Goal: Information Seeking & Learning: Learn about a topic

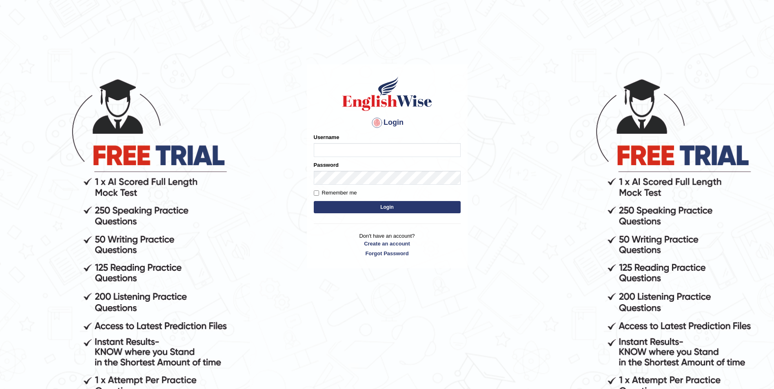
type input "a"
click at [270, 195] on body "Login Please fix the following errors: Username A Password Remember me Login Do…" at bounding box center [387, 233] width 774 height 389
click at [335, 150] on input "A" at bounding box center [387, 150] width 147 height 14
type input "ArvinDurgapersad123"
click at [316, 193] on input "Remember me" at bounding box center [316, 192] width 5 height 5
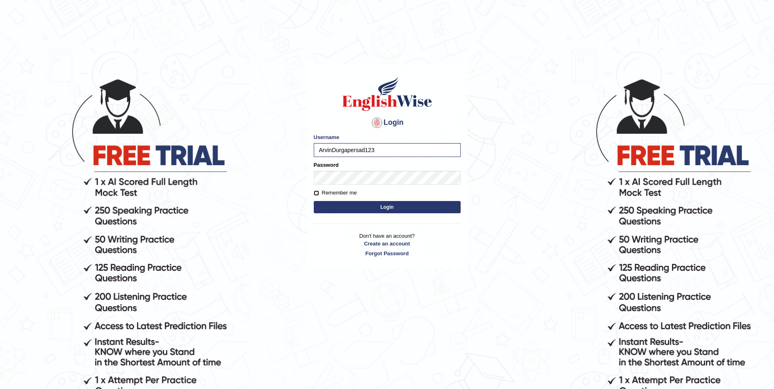
checkbox input "true"
click at [328, 206] on button "Login" at bounding box center [387, 207] width 147 height 12
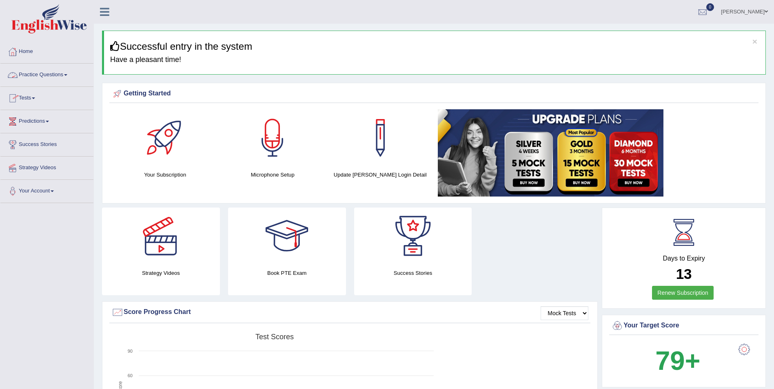
click at [69, 77] on link "Practice Questions" at bounding box center [46, 74] width 93 height 20
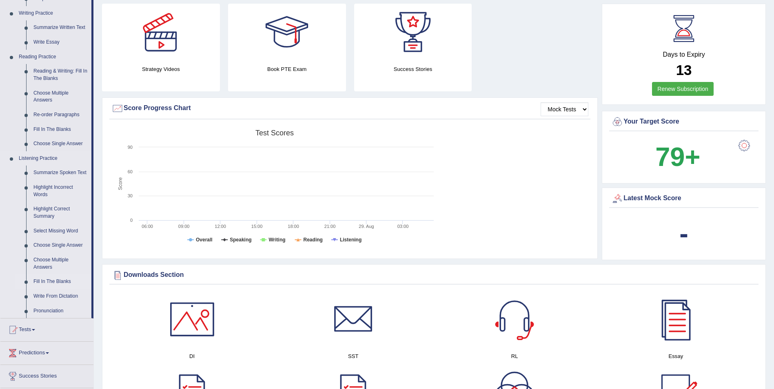
scroll to position [245, 0]
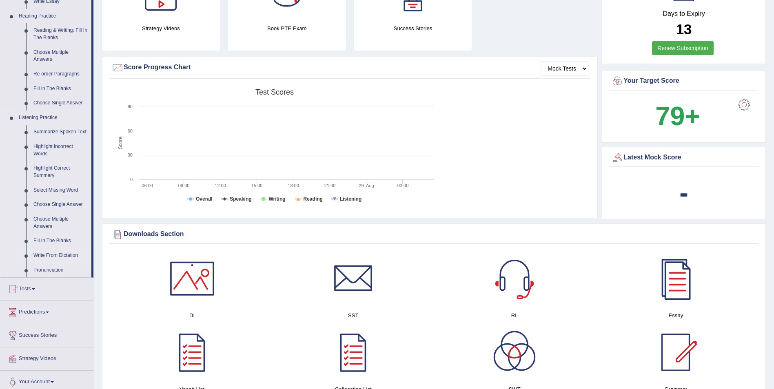
click at [46, 253] on link "Write From Dictation" at bounding box center [61, 255] width 62 height 15
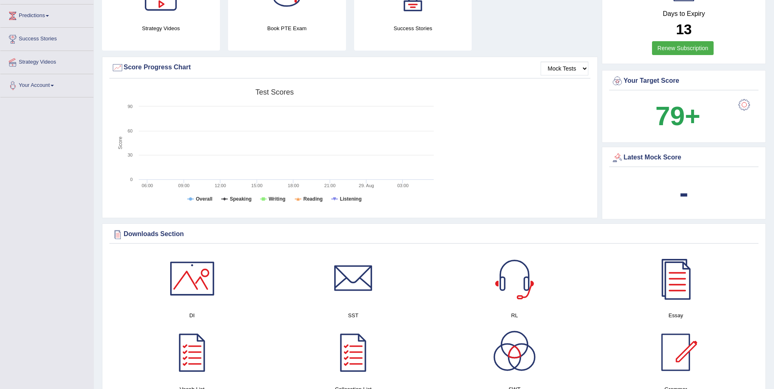
scroll to position [173, 0]
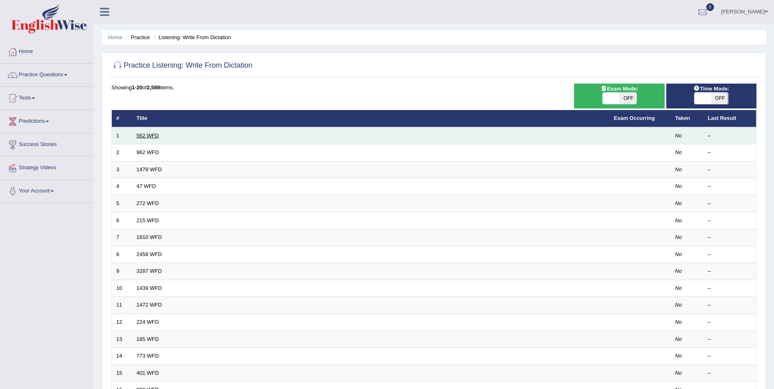
click at [156, 136] on link "562 WFD" at bounding box center [148, 136] width 22 height 6
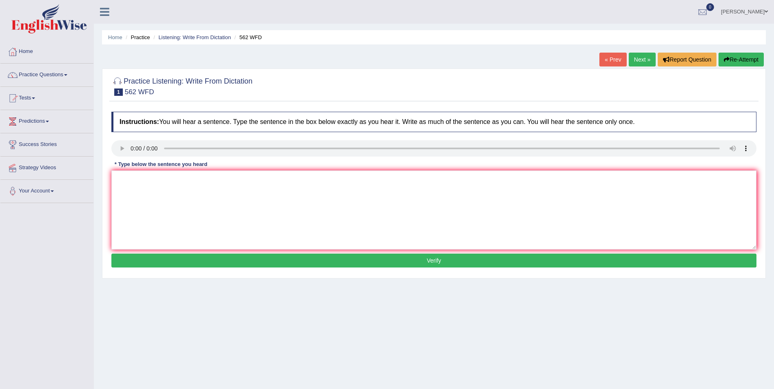
click at [497, 352] on div "Home Practice Listening: Write From Dictation 562 WFD « Prev Next » Report Ques…" at bounding box center [434, 204] width 680 height 408
click at [502, 341] on div "Home Practice Listening: Write From Dictation 562 WFD « Prev Next » Report Ques…" at bounding box center [434, 204] width 680 height 408
click at [582, 349] on div "Home Practice Listening: Write From Dictation 562 WFD « Prev Next » Report Ques…" at bounding box center [434, 204] width 680 height 408
click at [186, 312] on div "Home Practice Listening: Write From Dictation 562 WFD « Prev Next » Report Ques…" at bounding box center [434, 204] width 680 height 408
click at [53, 75] on link "Practice Questions" at bounding box center [46, 74] width 93 height 20
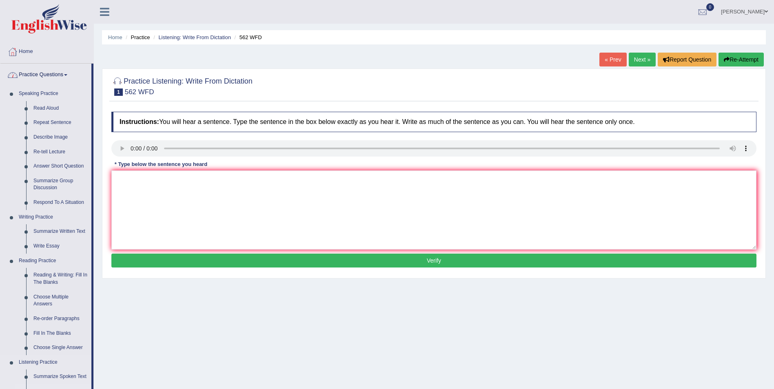
scroll to position [122, 0]
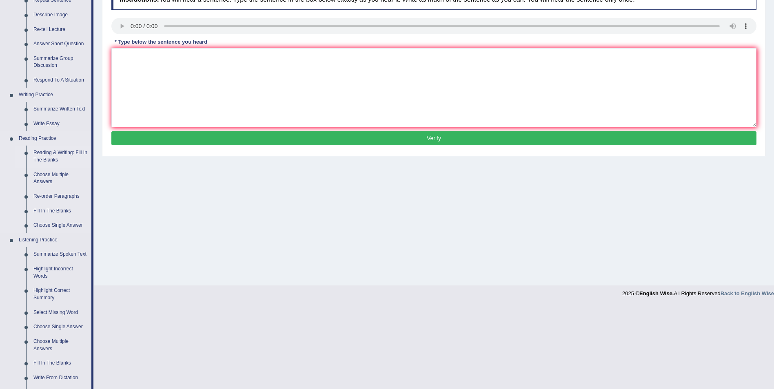
click at [52, 153] on link "Reading & Writing: Fill In The Blanks" at bounding box center [61, 157] width 62 height 22
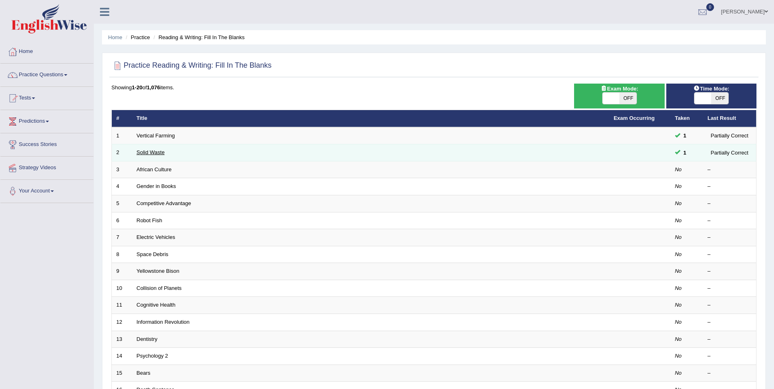
click at [147, 155] on link "Solid Waste" at bounding box center [151, 152] width 28 height 6
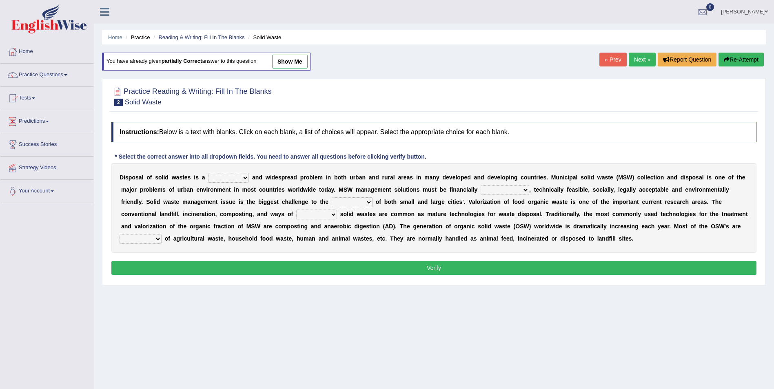
click at [240, 177] on select "slanting stinging stalling shafting" at bounding box center [228, 178] width 41 height 10
select select "stalling"
click at [208, 173] on select "slanting stinging stalling shafting" at bounding box center [228, 178] width 41 height 10
click at [485, 188] on select "unattainable sustainable objectionable treasonable" at bounding box center [504, 190] width 49 height 10
select select "sustainable"
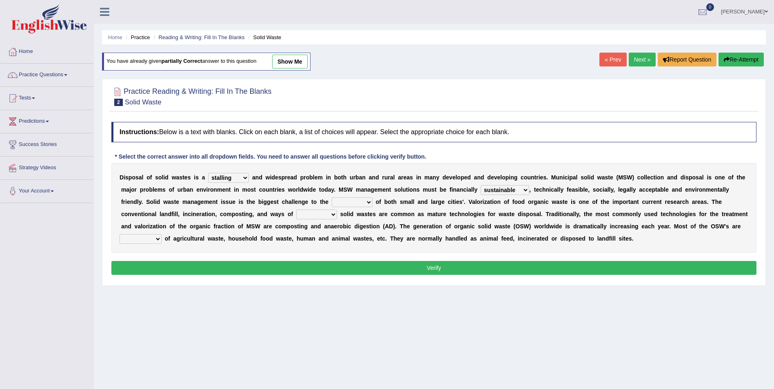
click at [480, 185] on select "unattainable sustainable objectionable treasonable" at bounding box center [504, 190] width 49 height 10
click at [332, 202] on select "plants culture authorities history" at bounding box center [352, 202] width 41 height 10
select select "authorities"
click at [332, 197] on select "plants culture authorities history" at bounding box center [352, 202] width 41 height 10
click at [296, 213] on select "reserving preserving deserving handling" at bounding box center [316, 215] width 41 height 10
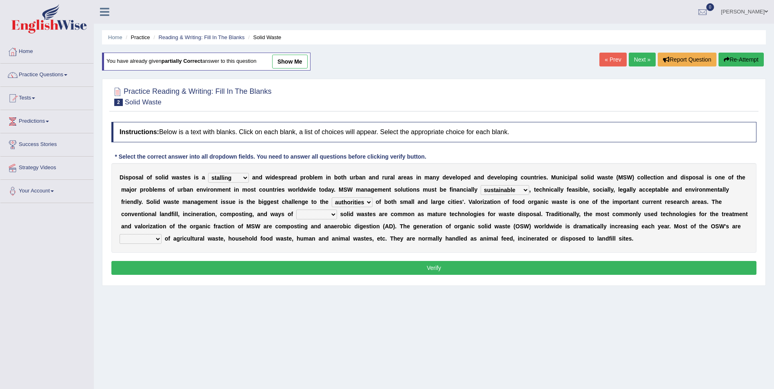
select select "handling"
click at [296, 210] on select "reserving preserving deserving handling" at bounding box center [316, 215] width 41 height 10
click at [168, 235] on b "o" at bounding box center [167, 238] width 4 height 7
click at [162, 234] on select "composed disposed composing disposing" at bounding box center [140, 239] width 42 height 10
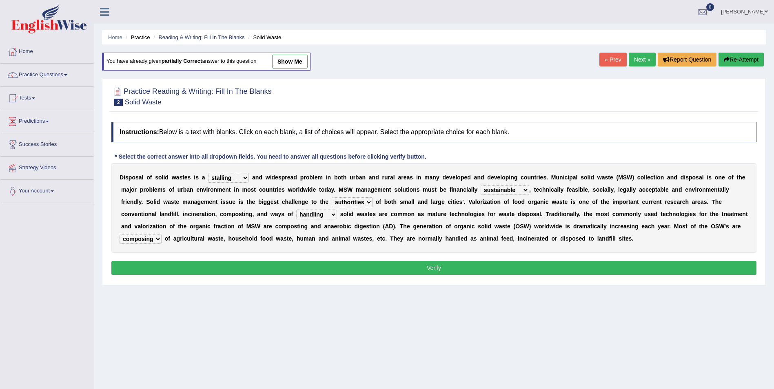
click at [162, 234] on select "composed disposed composing disposing" at bounding box center [140, 239] width 42 height 10
select select "composed"
click at [162, 234] on select "composed disposed composing disposing" at bounding box center [140, 239] width 42 height 10
drag, startPoint x: 479, startPoint y: 277, endPoint x: 469, endPoint y: 269, distance: 13.1
click at [478, 277] on div "Instructions: Below is a text with blanks. Click on each blank, a list of choic…" at bounding box center [433, 200] width 649 height 164
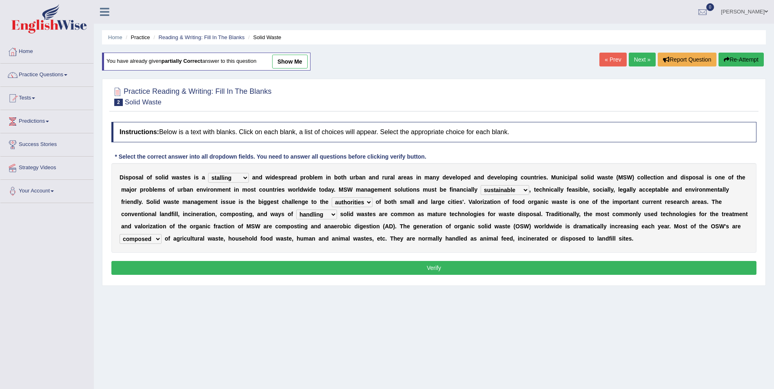
click at [462, 266] on button "Verify" at bounding box center [433, 268] width 645 height 14
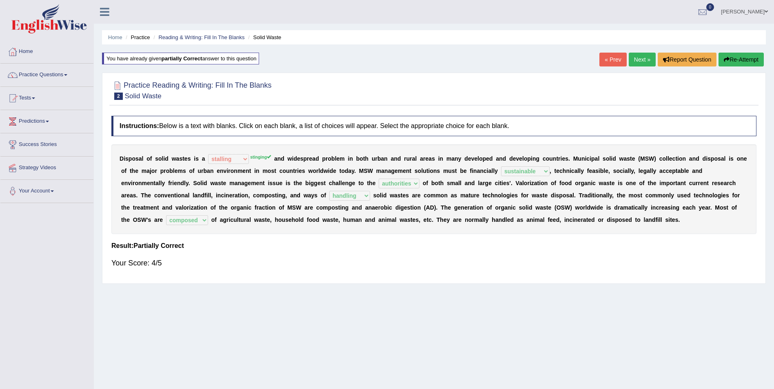
click at [635, 59] on link "Next »" at bounding box center [641, 60] width 27 height 14
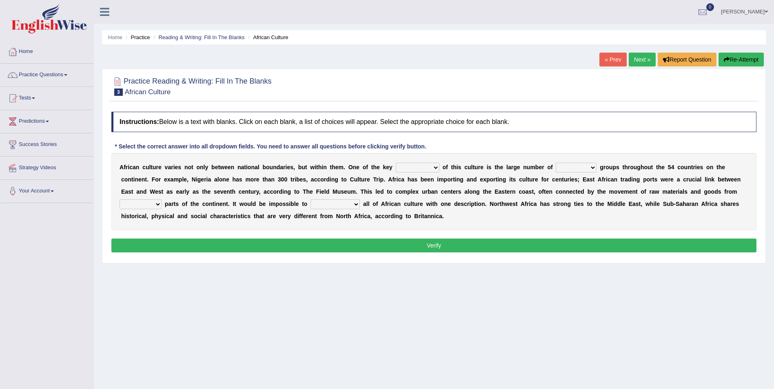
click at [416, 167] on select "conjectures features issues doubts" at bounding box center [418, 168] width 44 height 10
select select "features"
click at [396, 163] on select "conjectures features issues doubts" at bounding box center [418, 168] width 44 height 10
click at [564, 168] on select "ethic ethnic eugenic epic" at bounding box center [575, 168] width 41 height 10
select select "ethnic"
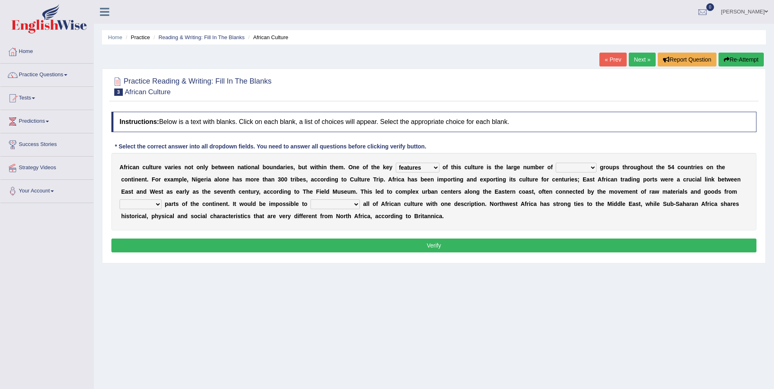
click at [555, 163] on select "ethic ethnic eugenic epic" at bounding box center [575, 168] width 41 height 10
click at [162, 199] on select "forelocked interlocked unlocked landlocked" at bounding box center [140, 204] width 42 height 10
select select "landlocked"
click at [162, 199] on select "forelocked interlocked unlocked landlocked" at bounding box center [140, 204] width 42 height 10
click at [310, 205] on select "characterize conceptualize symbolize synthesize" at bounding box center [334, 204] width 49 height 10
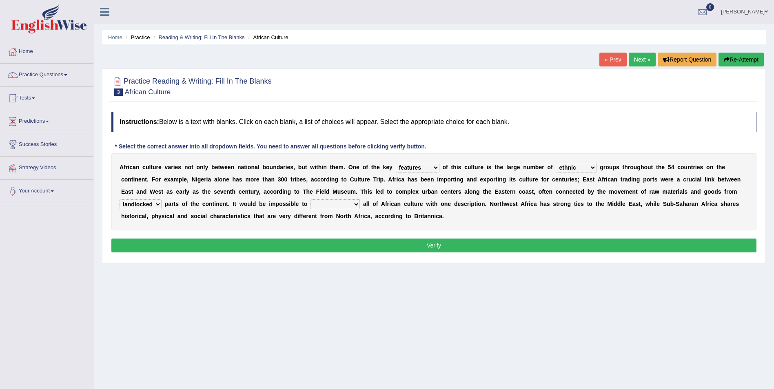
select select "characterize"
click at [310, 199] on select "characterize conceptualize symbolize synthesize" at bounding box center [334, 204] width 49 height 10
click at [282, 247] on button "Verify" at bounding box center [433, 246] width 645 height 14
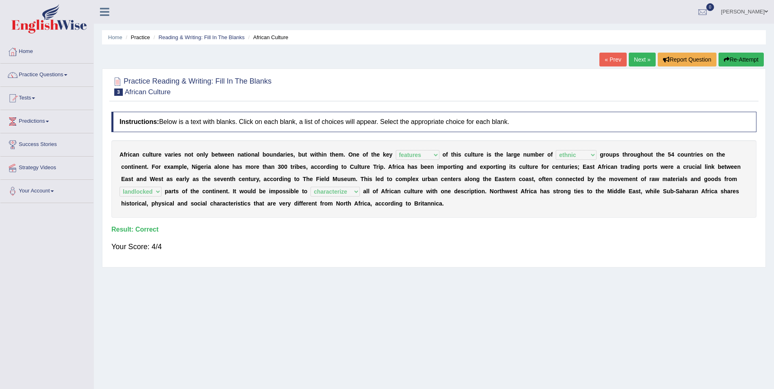
click at [639, 58] on link "Next »" at bounding box center [641, 60] width 27 height 14
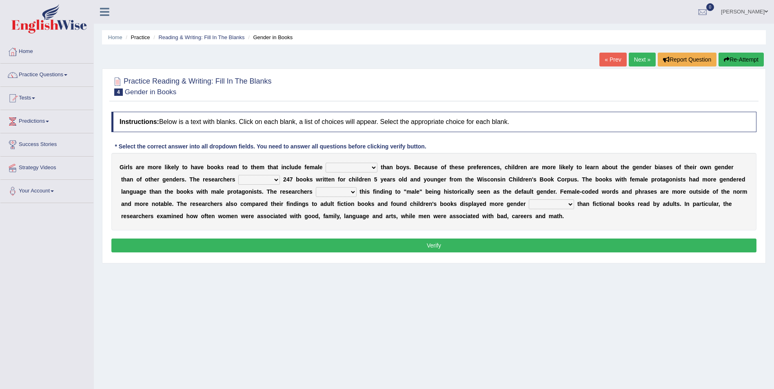
click at [356, 167] on select "protagonists cosmogonists agonists expressionists" at bounding box center [351, 168] width 52 height 10
select select "expressionists"
click at [325, 163] on select "protagonists cosmogonists agonists expressionists" at bounding box center [351, 168] width 52 height 10
click at [238, 181] on select "hydrolyzed paralyzed catalyzed analyzed" at bounding box center [259, 180] width 42 height 10
select select "analyzed"
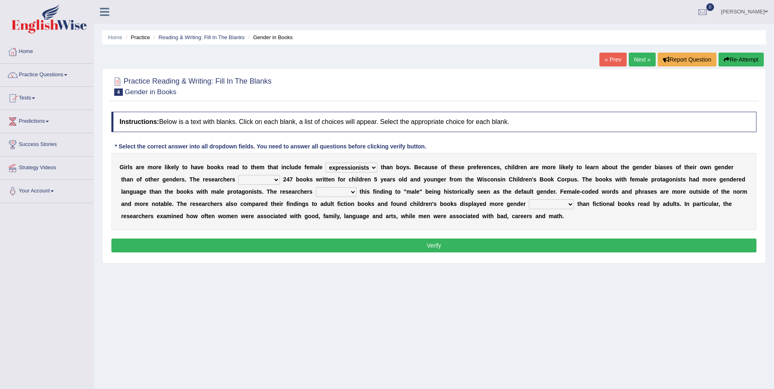
click at [238, 175] on select "hydrolyzed paralyzed catalyzed analyzed" at bounding box center [259, 180] width 42 height 10
click at [529, 205] on select "stereotypes teletypes prototypes electrotypes" at bounding box center [551, 204] width 45 height 10
select select "stereotypes"
click at [529, 199] on select "stereotypes teletypes prototypes electrotypes" at bounding box center [551, 204] width 45 height 10
click at [253, 242] on button "Verify" at bounding box center [433, 246] width 645 height 14
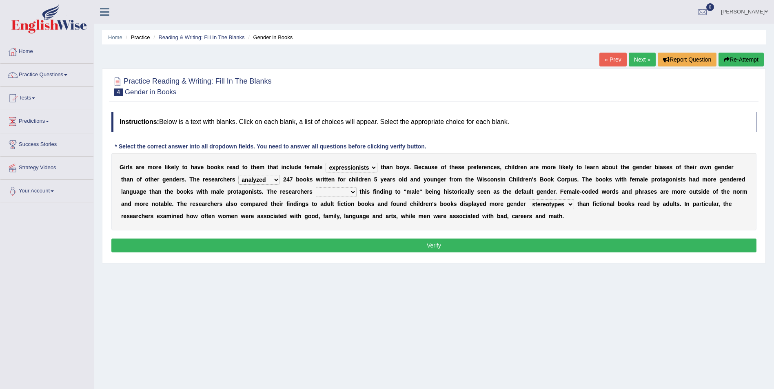
click at [316, 194] on select "contribute tribute distribute attribute" at bounding box center [336, 192] width 41 height 10
select select "attribute"
click at [316, 187] on select "contribute tribute distribute attribute" at bounding box center [336, 192] width 41 height 10
click at [312, 247] on button "Verify" at bounding box center [433, 246] width 645 height 14
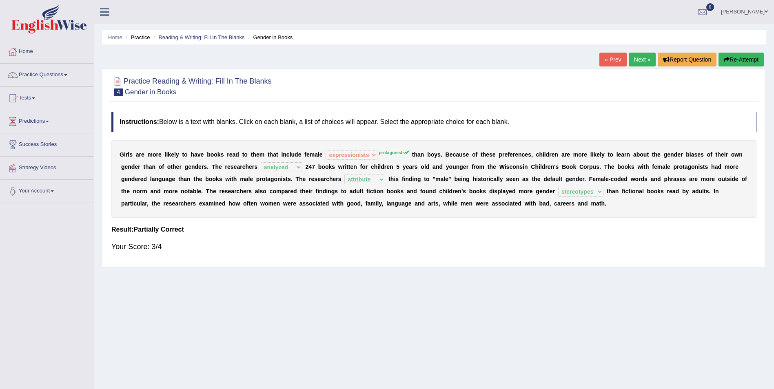
click at [323, 283] on div "Home Practice Reading & Writing: Fill In The Blanks Gender in Books « Prev Next…" at bounding box center [434, 204] width 680 height 408
click at [639, 58] on link "Next »" at bounding box center [641, 60] width 27 height 14
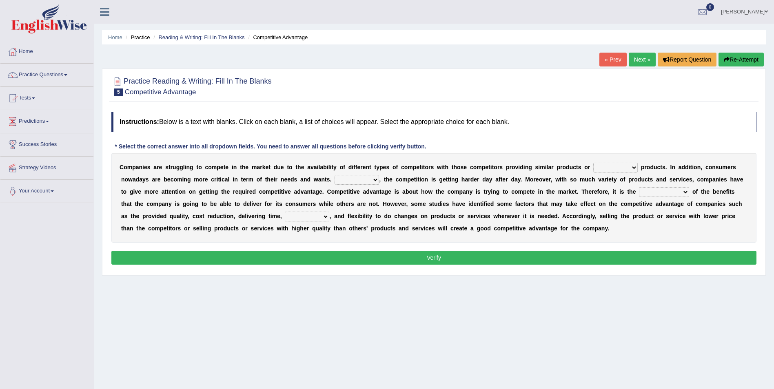
click at [601, 168] on select "constitution restitution substitution institution" at bounding box center [615, 168] width 44 height 10
select select "substitution"
click at [593, 163] on select "constitution restitution substitution institution" at bounding box center [615, 168] width 44 height 10
click at [334, 182] on select "However Instead Additionally Therefore" at bounding box center [356, 180] width 44 height 10
select select "Additionally"
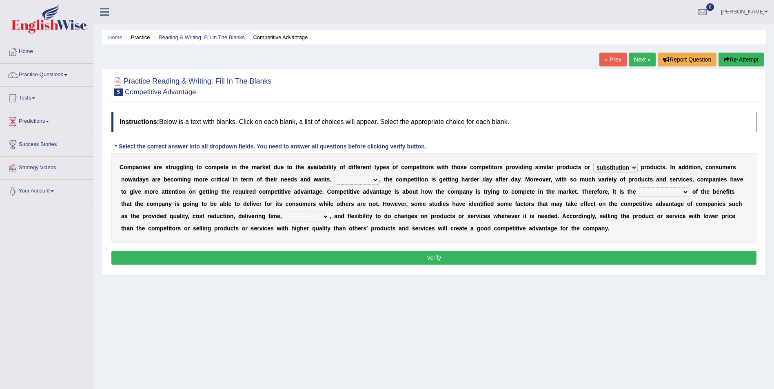
click at [334, 175] on select "However Instead Additionally Therefore" at bounding box center [356, 180] width 44 height 10
click at [639, 192] on select "dissemination ordination determination incarnation" at bounding box center [664, 192] width 50 height 10
select select "determination"
click at [639, 187] on select "dissemination ordination determination incarnation" at bounding box center [664, 192] width 50 height 10
click at [639, 189] on select "dissemination ordination determination incarnation" at bounding box center [664, 192] width 50 height 10
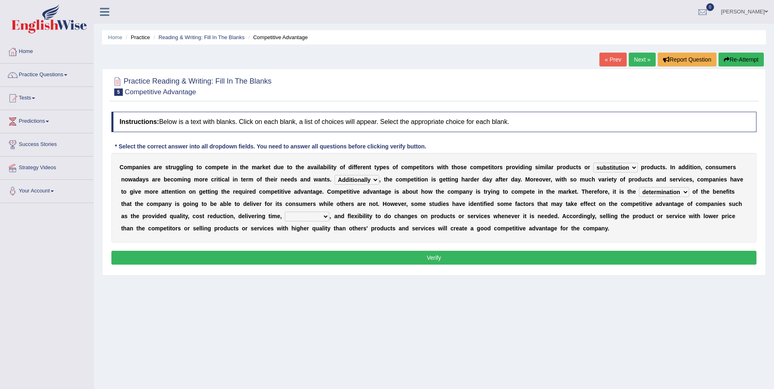
click at [639, 189] on select "dissemination ordination determination incarnation" at bounding box center [664, 192] width 50 height 10
click at [285, 217] on select "captivation aggregation deprivation innovation" at bounding box center [307, 217] width 44 height 10
select select "innovation"
click at [285, 212] on select "captivation aggregation deprivation innovation" at bounding box center [307, 217] width 44 height 10
click at [382, 262] on button "Verify" at bounding box center [433, 258] width 645 height 14
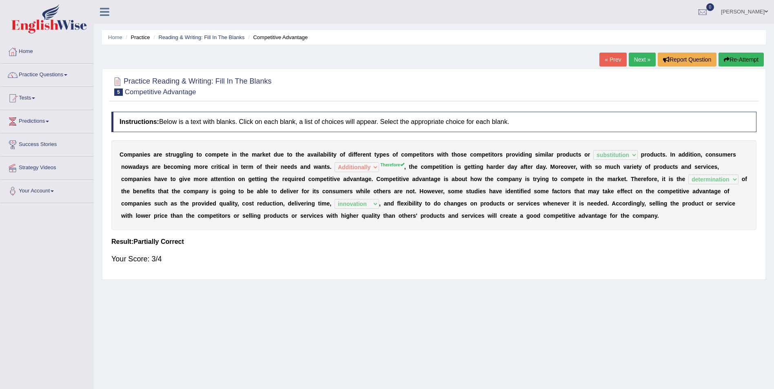
click at [640, 62] on link "Next »" at bounding box center [641, 60] width 27 height 14
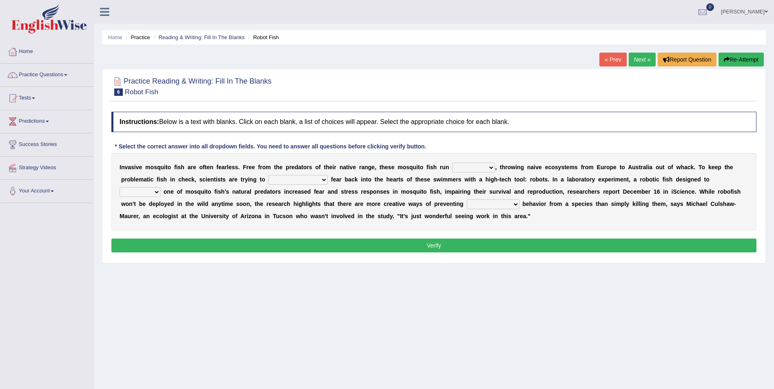
click at [469, 168] on select "occupant flippant rampant concordant" at bounding box center [473, 168] width 43 height 10
select select "rampant"
click at [452, 163] on select "occupant flippant rampant concordant" at bounding box center [473, 168] width 43 height 10
click at [268, 180] on select "accept spike strike drake" at bounding box center [298, 180] width 60 height 10
select select "strike"
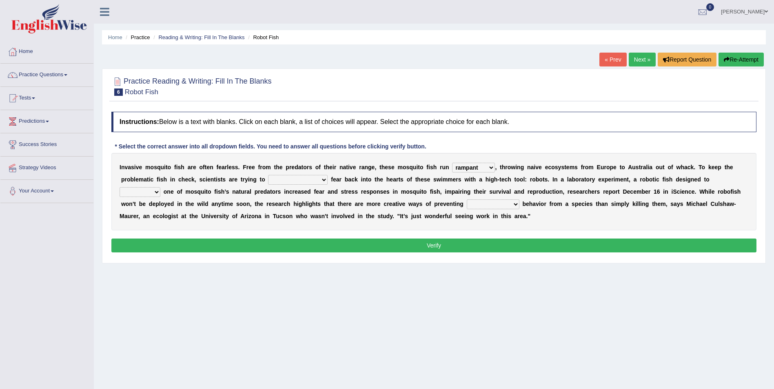
click at [268, 175] on select "accept spike strike drake" at bounding box center [298, 180] width 60 height 10
click at [160, 187] on select "bequest mimic battle conquest" at bounding box center [139, 192] width 41 height 10
select select "mimic"
click at [160, 187] on select "bequest mimic battle conquest" at bounding box center [139, 192] width 41 height 10
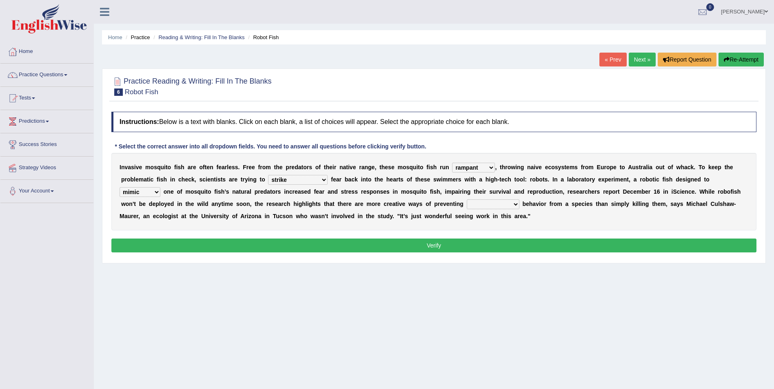
click at [160, 187] on select "bequest mimic battle conquest" at bounding box center [139, 192] width 41 height 10
click at [467, 203] on select "unprivileged unprecedented uncharted unwanted" at bounding box center [493, 204] width 53 height 10
select select "unwanted"
click at [467, 199] on select "unprivileged unprecedented uncharted unwanted" at bounding box center [493, 204] width 53 height 10
click at [467, 205] on select "unprivileged unprecedented uncharted unwanted" at bounding box center [493, 204] width 53 height 10
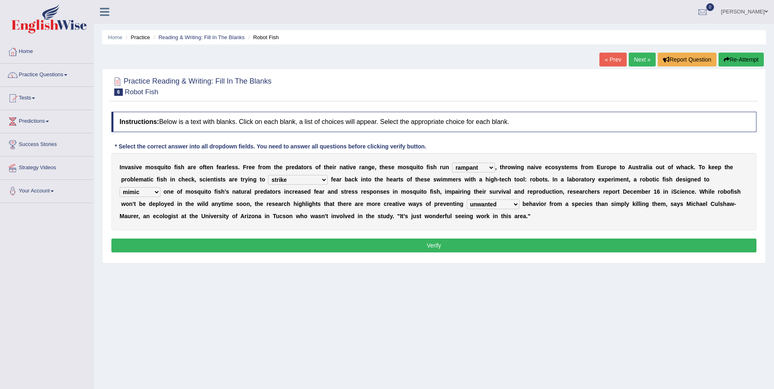
click at [467, 205] on select "unprivileged unprecedented uncharted unwanted" at bounding box center [493, 204] width 53 height 10
click at [328, 244] on button "Verify" at bounding box center [433, 246] width 645 height 14
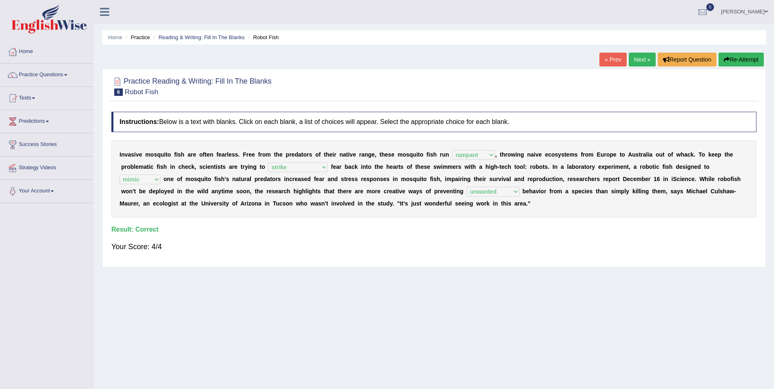
click at [642, 57] on link "Next »" at bounding box center [641, 60] width 27 height 14
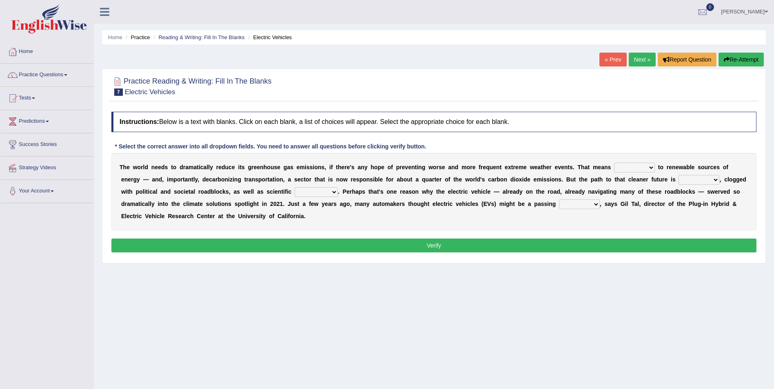
click at [619, 166] on select "grafting drafting crafting shifting" at bounding box center [634, 168] width 41 height 10
select select "shifting"
click at [614, 163] on select "grafting drafting crafting shifting" at bounding box center [634, 168] width 41 height 10
click at [678, 178] on select "daunting daunted daunt dauntless" at bounding box center [698, 180] width 41 height 10
select select "daunting"
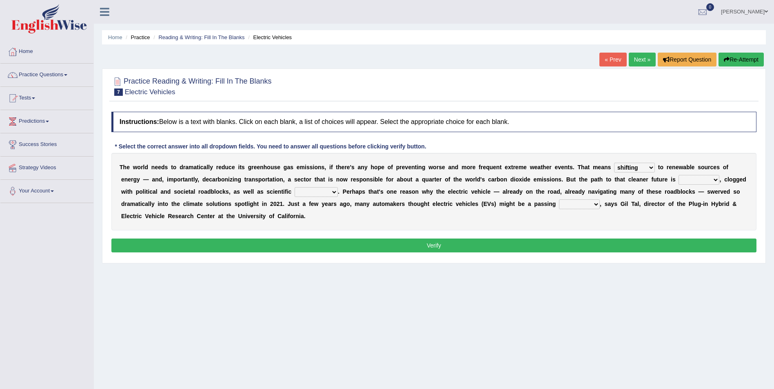
click at [678, 175] on select "daunting daunted daunt dauntless" at bounding box center [698, 180] width 41 height 10
click at [294, 192] on select "spectacles obstacles tentacles receptacles" at bounding box center [315, 192] width 43 height 10
select select "obstacles"
click at [294, 187] on select "spectacles obstacles tentacles receptacles" at bounding box center [315, 192] width 43 height 10
click at [559, 206] on select "fad gad tad lad" at bounding box center [579, 204] width 41 height 10
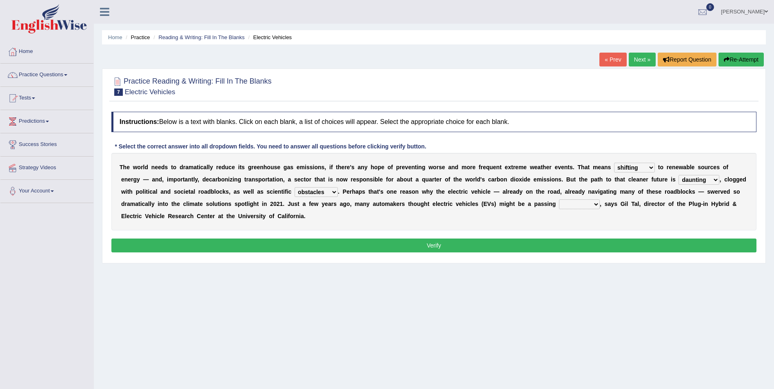
select select "fad"
click at [559, 199] on select "fad gad tad lad" at bounding box center [579, 204] width 41 height 10
click at [409, 248] on button "Verify" at bounding box center [433, 246] width 645 height 14
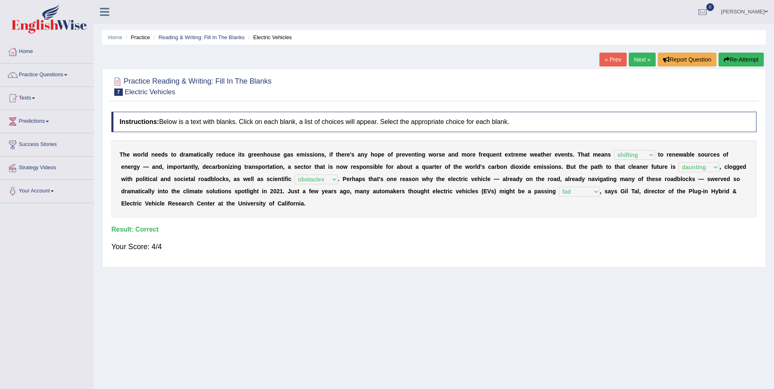
click at [641, 65] on link "Next »" at bounding box center [641, 60] width 27 height 14
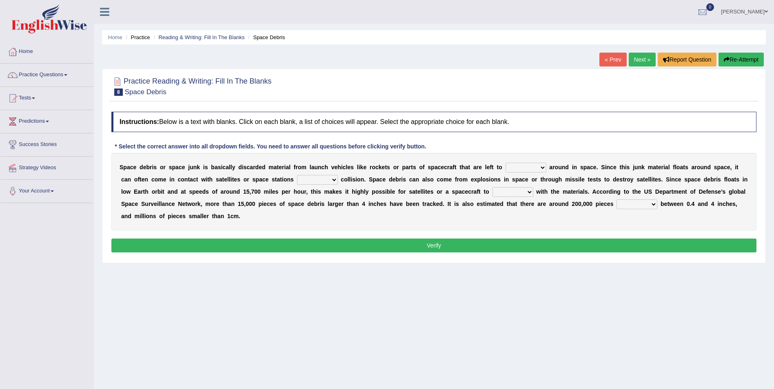
click at [520, 168] on select "twist center roam loll" at bounding box center [525, 168] width 41 height 10
select select "roam"
click at [505, 163] on select "twist center roam loll" at bounding box center [525, 168] width 41 height 10
click at [297, 179] on select "risks risk risked risking" at bounding box center [317, 180] width 41 height 10
select select "risking"
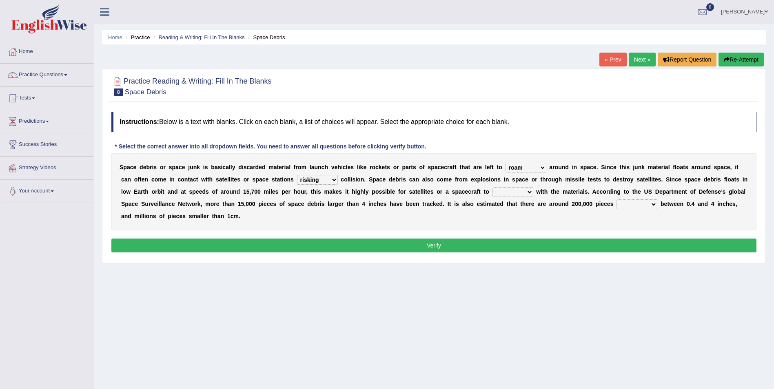
click at [297, 175] on select "risks risk risked risking" at bounding box center [317, 180] width 41 height 10
click at [533, 191] on b at bounding box center [534, 191] width 3 height 7
click at [492, 190] on select "collect collate collide collocate" at bounding box center [512, 192] width 41 height 10
select select "collide"
click at [492, 187] on select "collect collate collide collocate" at bounding box center [512, 192] width 41 height 10
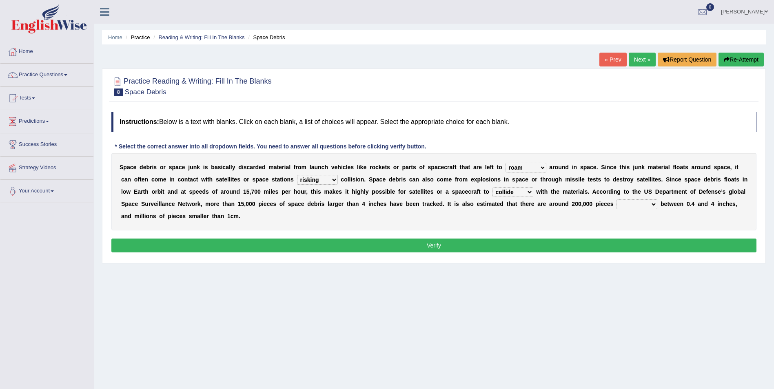
click at [616, 204] on select "sized sizing size sizes" at bounding box center [636, 204] width 41 height 10
select select "sizing"
click at [616, 199] on select "sized sizing size sizes" at bounding box center [636, 204] width 41 height 10
click at [507, 239] on button "Verify" at bounding box center [433, 246] width 645 height 14
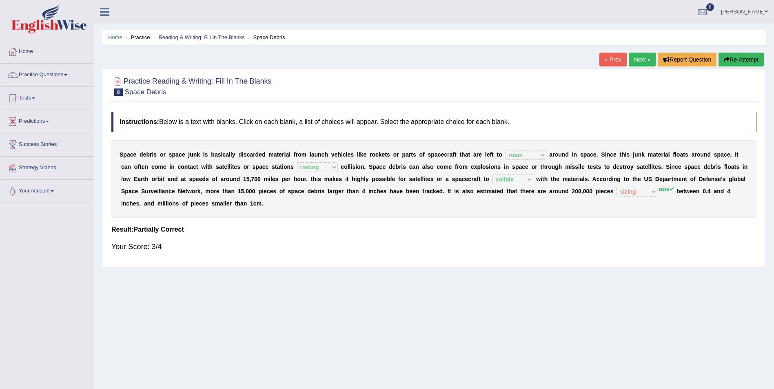
click at [455, 237] on div "Your Score: 3/4" at bounding box center [433, 247] width 645 height 20
click at [49, 81] on link "Practice Questions" at bounding box center [46, 74] width 93 height 20
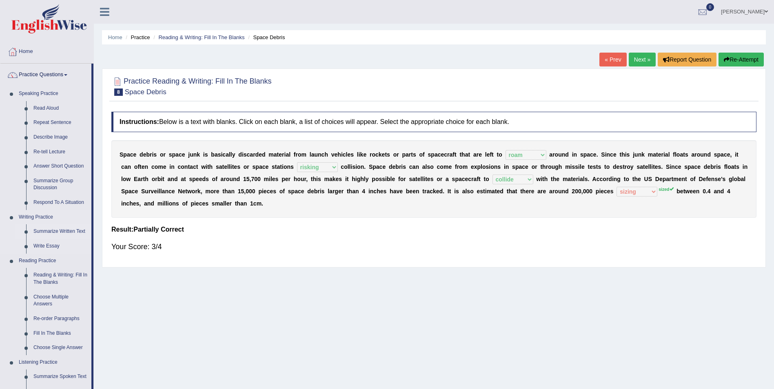
click at [51, 230] on link "Summarize Written Text" at bounding box center [61, 231] width 62 height 15
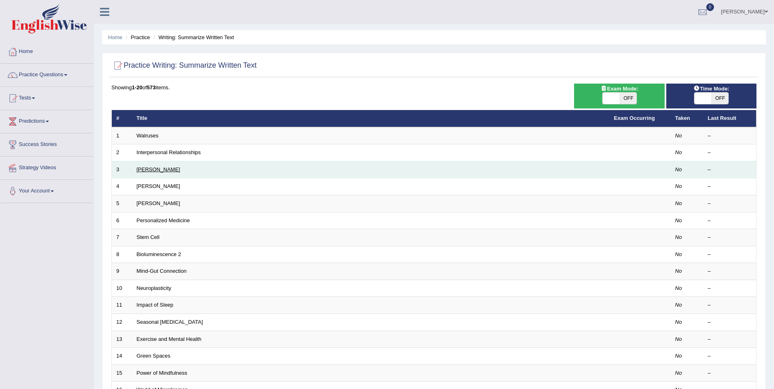
click at [147, 170] on link "[PERSON_NAME]" at bounding box center [159, 169] width 44 height 6
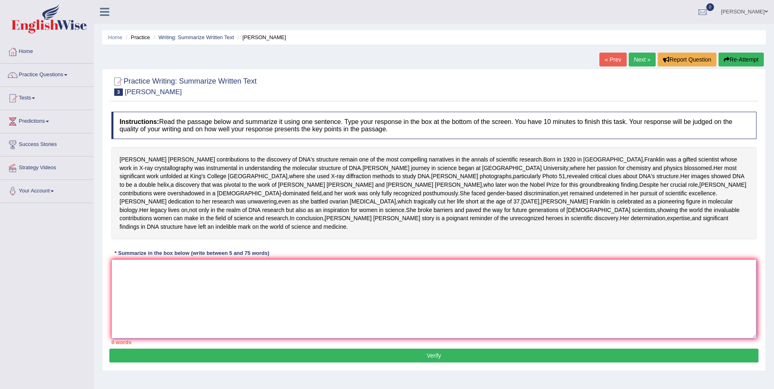
click at [143, 310] on textarea at bounding box center [433, 298] width 645 height 79
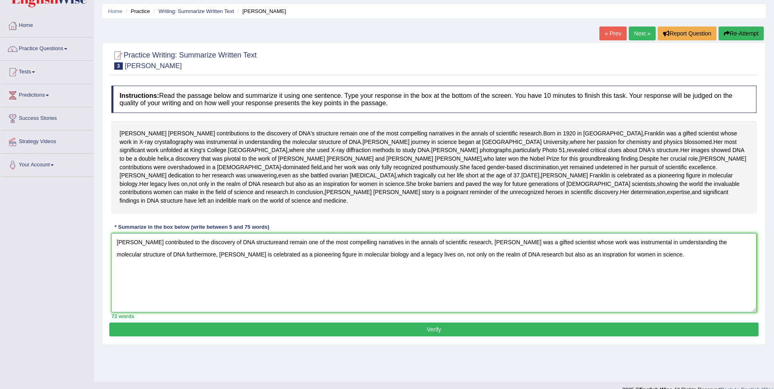
scroll to position [51, 0]
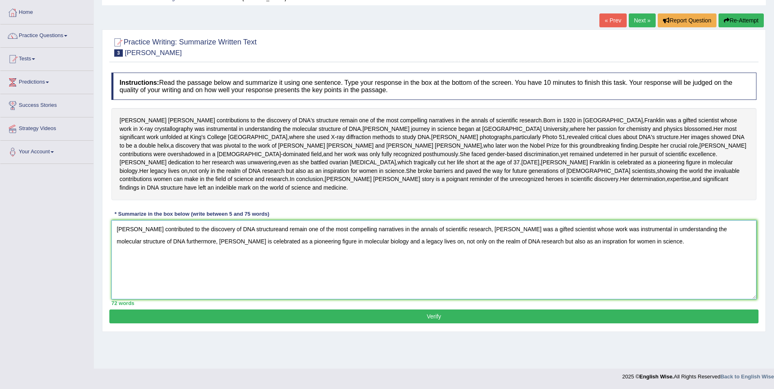
type textarea "[PERSON_NAME] contributed to the discovery of DNA structureand remain one of th…"
click at [443, 323] on button "Verify" at bounding box center [433, 317] width 649 height 14
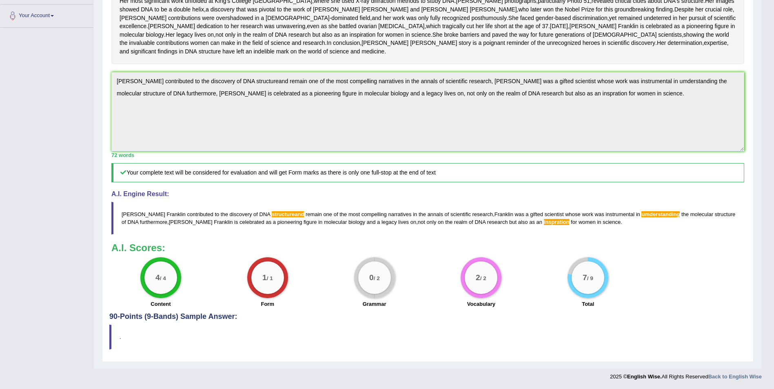
scroll to position [226, 0]
click at [272, 214] on span "structureand" at bounding box center [288, 214] width 32 height 6
click at [651, 218] on blockquote "Rosalind Franklin contributed to the discovery of DNA structureand remain one o…" at bounding box center [427, 218] width 633 height 33
click at [641, 215] on span "umderstanding" at bounding box center [660, 214] width 38 height 6
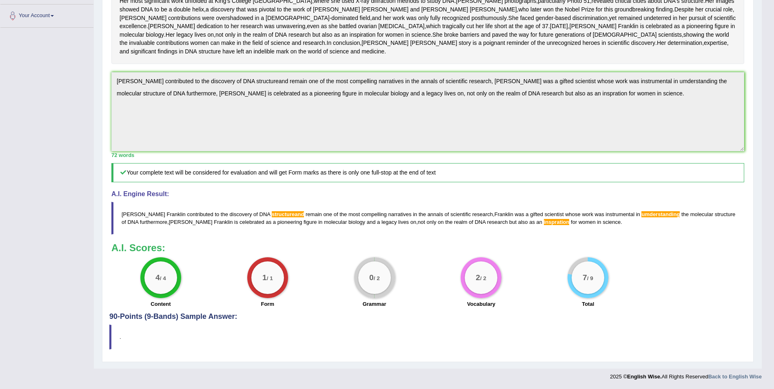
scroll to position [22, 0]
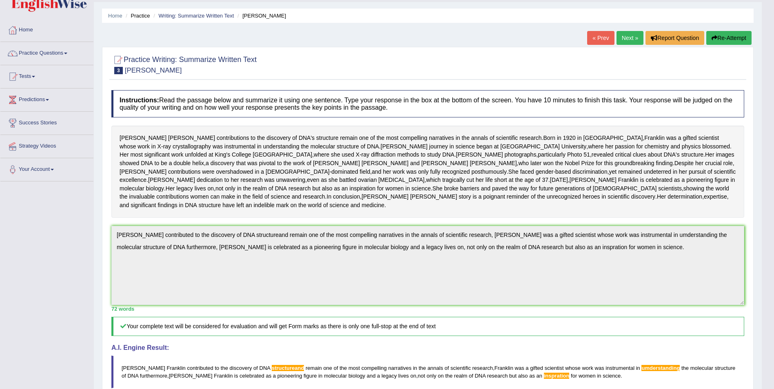
click at [625, 48] on div "Practice Writing: Summarize Written Text 3 Rosalid Franklin Instructions: Read …" at bounding box center [427, 281] width 651 height 469
click at [626, 38] on link "Next »" at bounding box center [629, 38] width 27 height 14
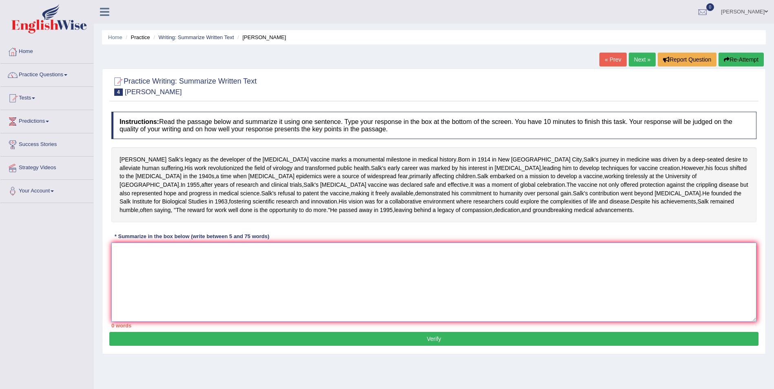
click at [176, 320] on textarea at bounding box center [433, 282] width 645 height 79
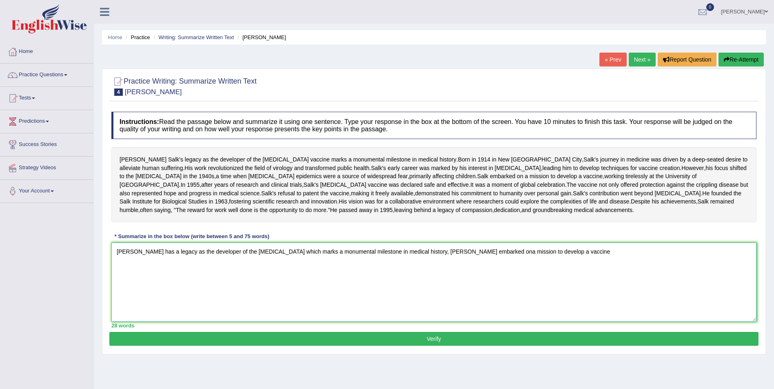
click at [463, 304] on textarea "Jonas Salk has a legacy as the developer of the polio vaccine which marks a mon…" at bounding box center [433, 282] width 645 height 79
click at [546, 300] on textarea "Jonas Salk has a legacy as the developer of the polio vaccine which marks a mon…" at bounding box center [433, 282] width 645 height 79
click at [701, 302] on textarea "Jonas Salk has a legacy as the developer of the polio vaccine which marks a mon…" at bounding box center [433, 282] width 645 height 79
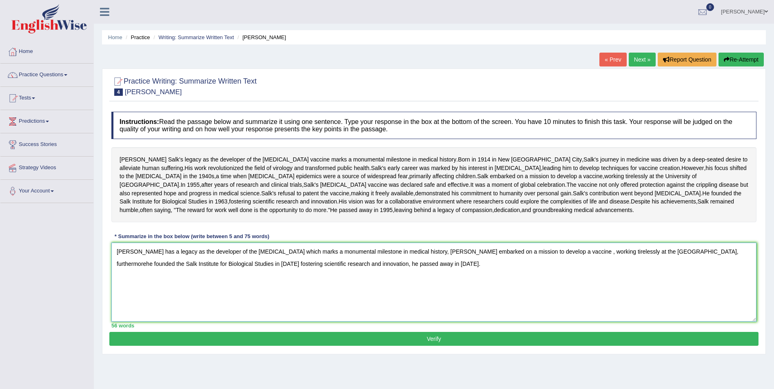
click at [700, 301] on textarea "Jonas Salk has a legacy as the developer of the polio vaccine which marks a mon…" at bounding box center [433, 282] width 645 height 79
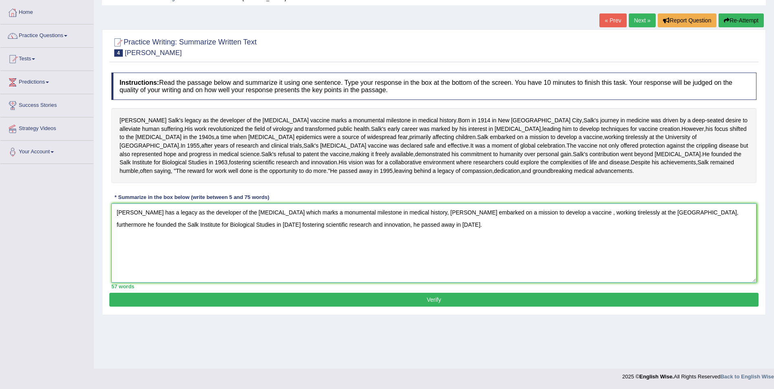
type textarea "Jonas Salk has a legacy as the developer of the polio vaccine which marks a mon…"
click at [423, 307] on button "Verify" at bounding box center [433, 300] width 649 height 14
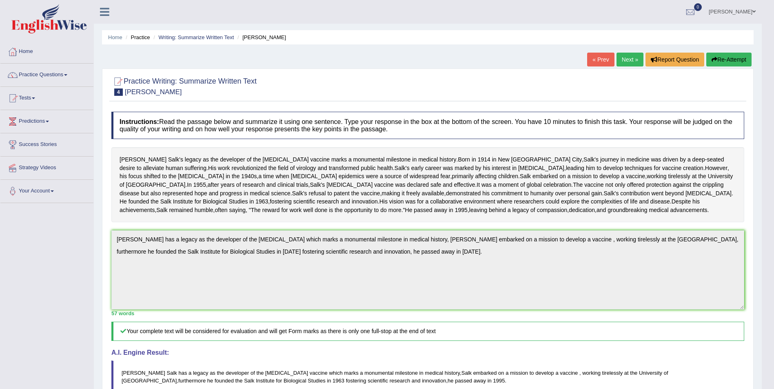
click at [629, 57] on link "Next »" at bounding box center [629, 60] width 27 height 14
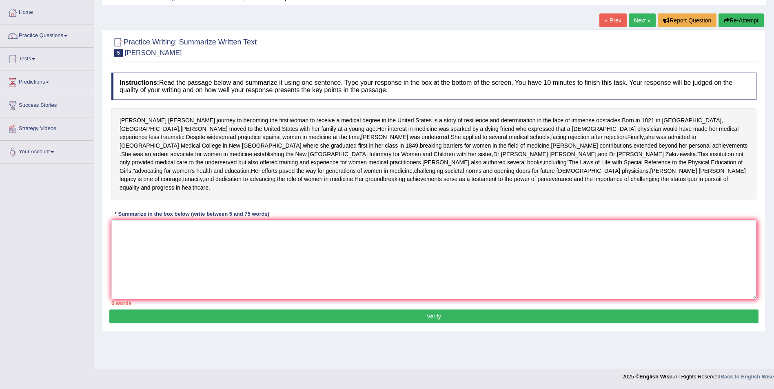
scroll to position [10, 0]
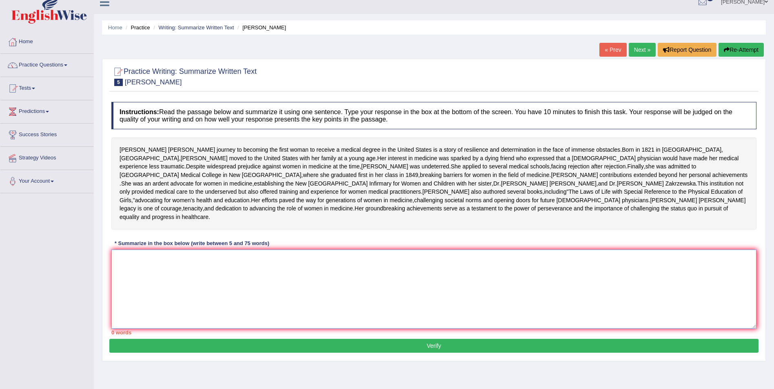
click at [194, 301] on textarea at bounding box center [433, 289] width 645 height 79
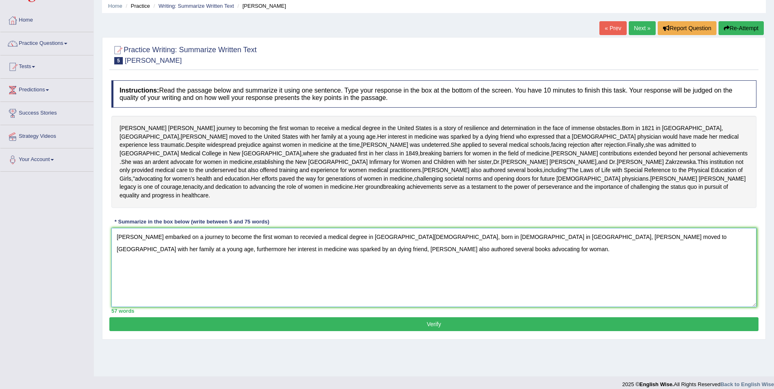
scroll to position [51, 0]
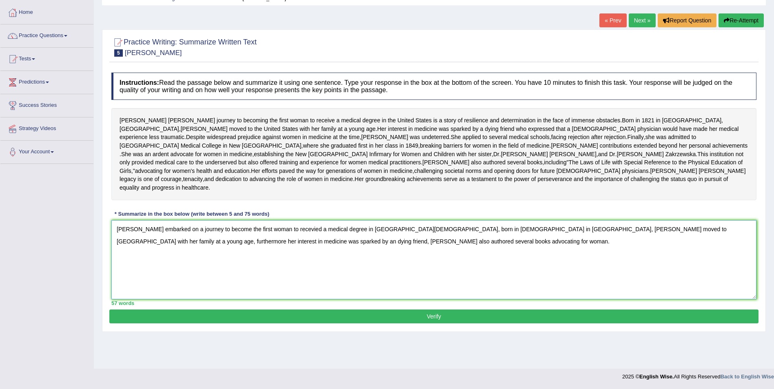
type textarea "[PERSON_NAME] embarked on a journey to become the first woman to recevied a med…"
click at [431, 323] on button "Verify" at bounding box center [433, 317] width 649 height 14
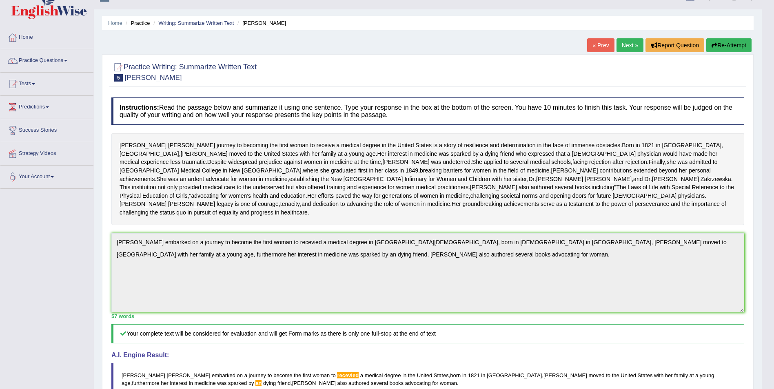
scroll to position [0, 0]
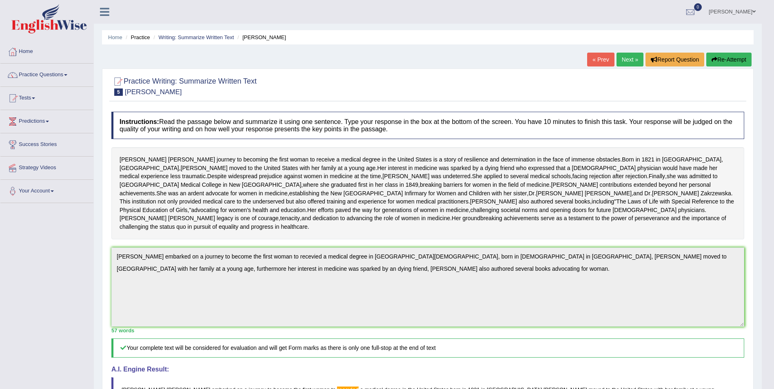
click at [636, 57] on link "Next »" at bounding box center [629, 60] width 27 height 14
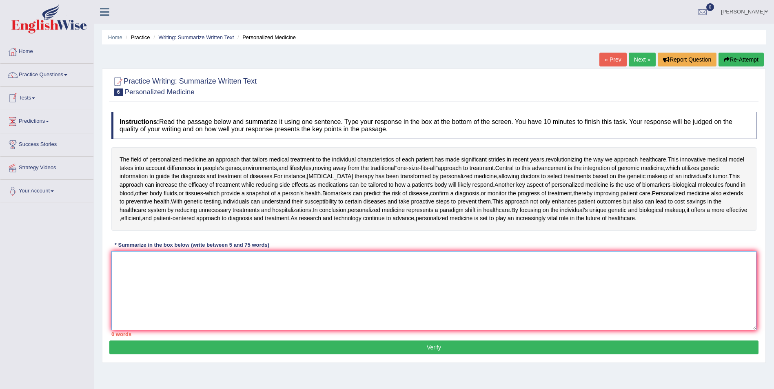
click at [150, 264] on textarea at bounding box center [433, 290] width 645 height 79
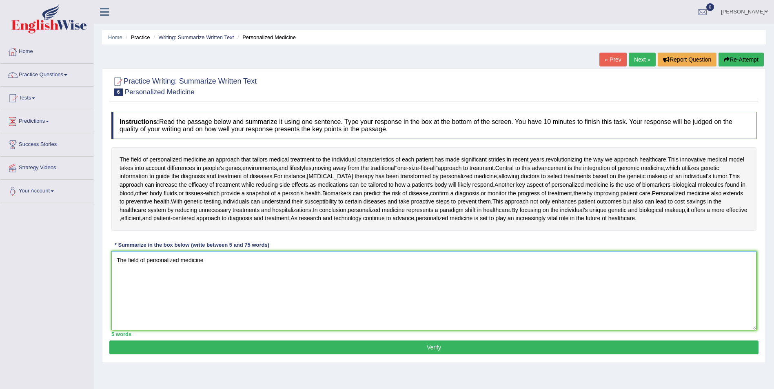
click at [205, 262] on textarea "The field of personalized medicine" at bounding box center [433, 290] width 645 height 79
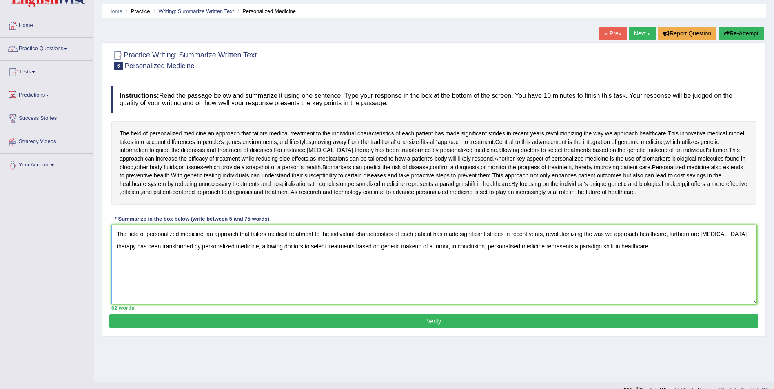
scroll to position [39, 0]
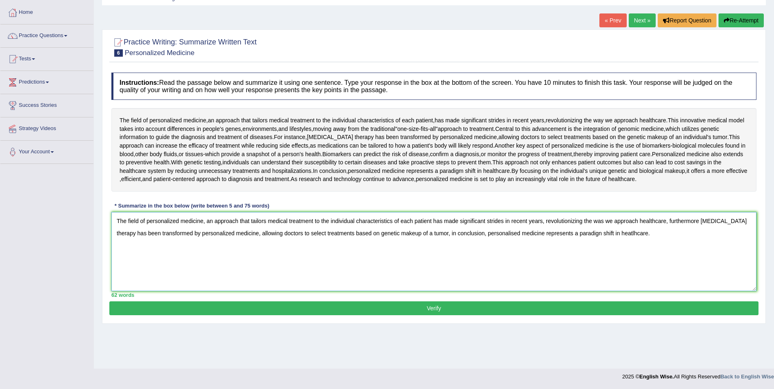
type textarea "The field of personalized medicine, an approach that tailors medical treatment …"
click at [430, 313] on button "Verify" at bounding box center [433, 308] width 649 height 14
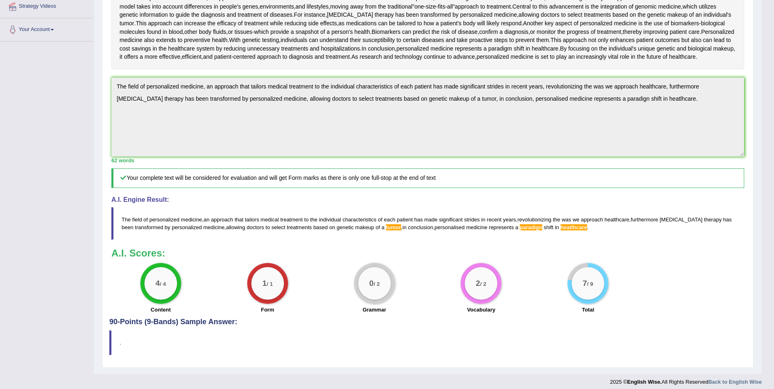
scroll to position [175, 0]
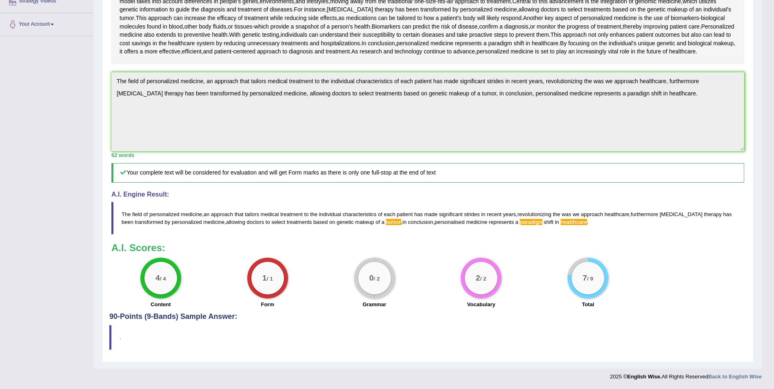
click at [377, 280] on small "/ 2" at bounding box center [376, 279] width 6 height 6
click at [386, 221] on span "tumor" at bounding box center [393, 222] width 15 height 6
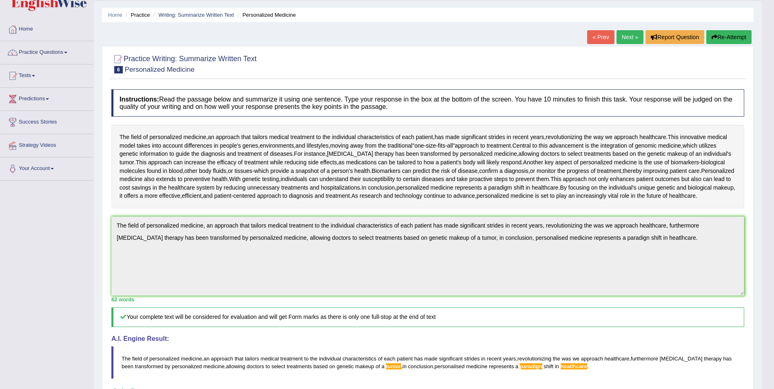
scroll to position [0, 0]
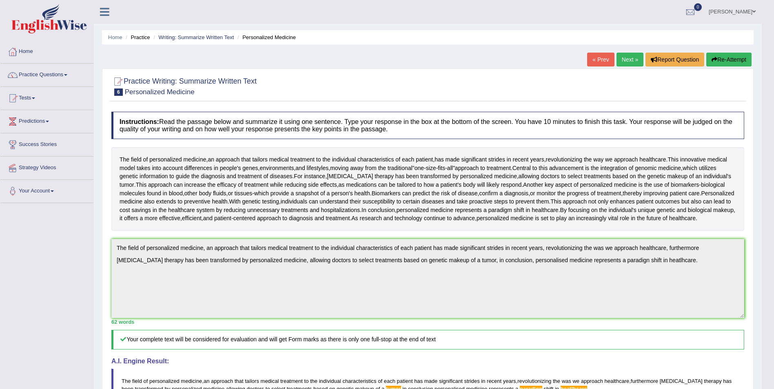
click at [622, 62] on link "Next »" at bounding box center [629, 60] width 27 height 14
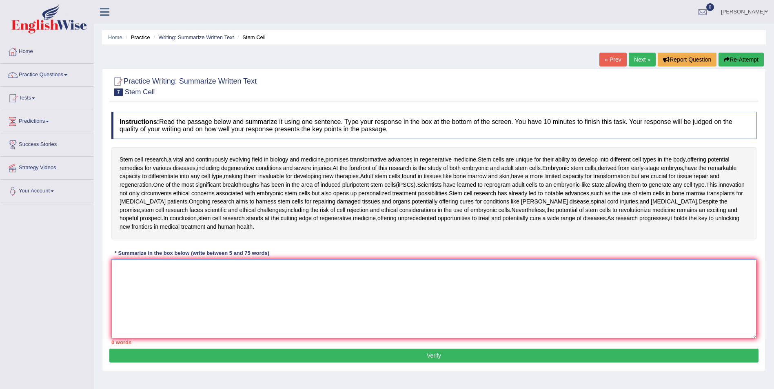
click at [162, 276] on textarea at bounding box center [433, 298] width 645 height 79
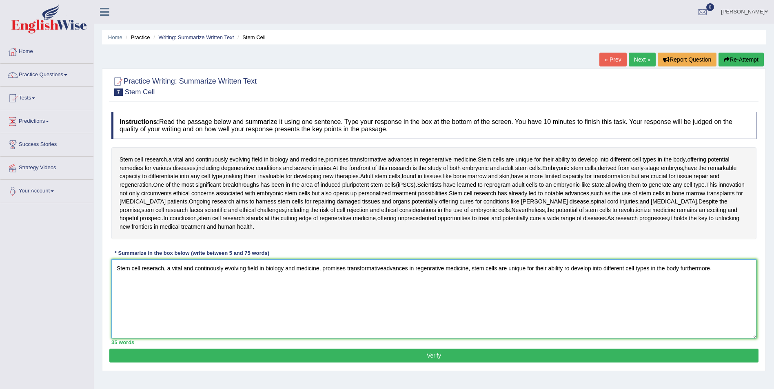
click at [163, 268] on textarea "Stem cell reserach, a vital and continously evolving field in biology and medic…" at bounding box center [433, 298] width 645 height 79
click at [209, 268] on textarea "Stem cell research, a vital and continously evolving field in biology and medic…" at bounding box center [433, 298] width 645 height 79
click at [387, 267] on textarea "Stem cell research, a vital and continuously evolving field in biology and medi…" at bounding box center [433, 298] width 645 height 79
click at [434, 268] on textarea "Stem cell research, a vital and continuously evolving field in biology and medi…" at bounding box center [433, 298] width 645 height 79
click at [720, 269] on textarea "Stem cell research, a vital and continuously evolving field in biology and medi…" at bounding box center [433, 298] width 645 height 79
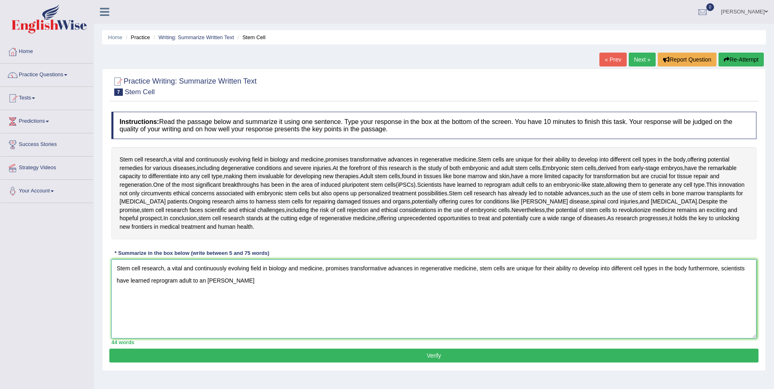
click at [190, 280] on textarea "Stem cell research, a vital and continuously evolving field in biology and medi…" at bounding box center [433, 298] width 645 height 79
click at [246, 284] on textarea "Stem cell research, a vital and continuously evolving field in biology and medi…" at bounding box center [433, 298] width 645 height 79
click at [381, 282] on textarea "Stem cell research, a vital and continuously evolving field in biology and medi…" at bounding box center [433, 298] width 645 height 79
type textarea "Stem cell research, a vital and continuously evolving field in biology and medi…"
click at [446, 356] on button "Verify" at bounding box center [433, 356] width 649 height 14
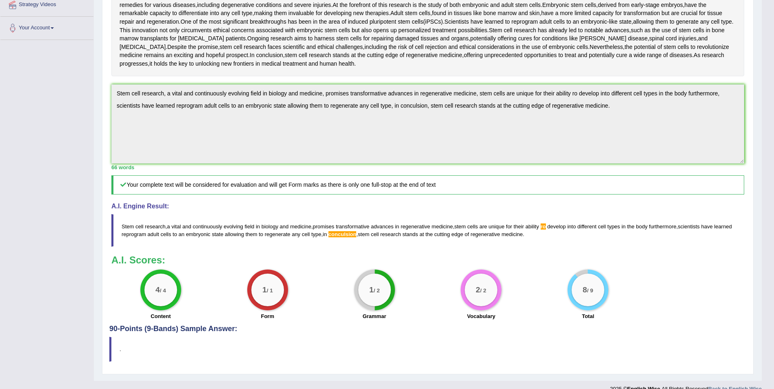
scroll to position [175, 0]
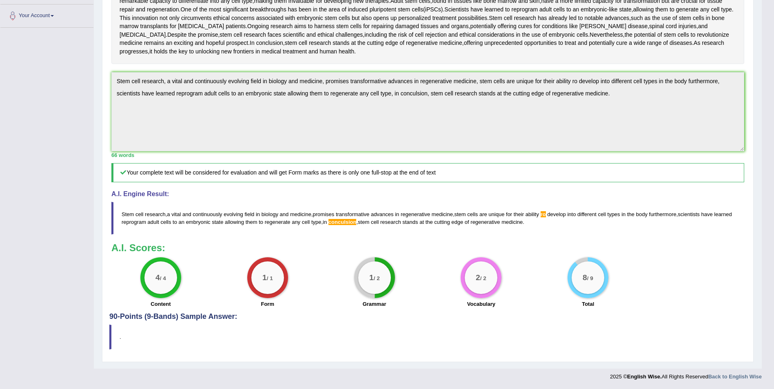
click at [576, 286] on div "8 / 9" at bounding box center [587, 277] width 33 height 33
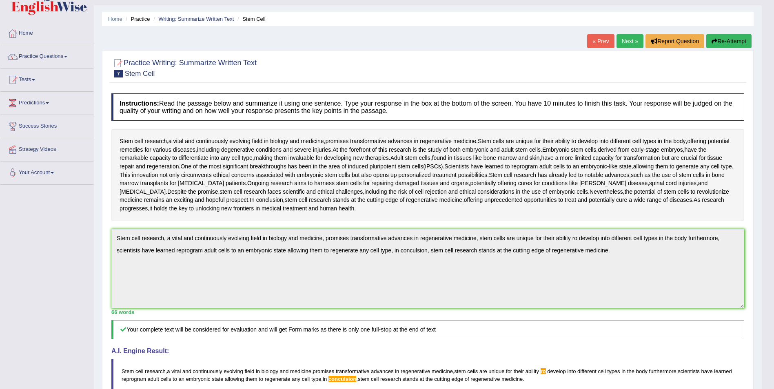
scroll to position [0, 0]
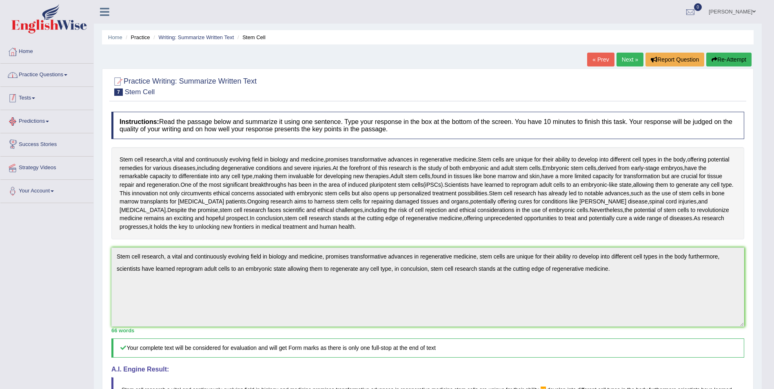
click at [66, 77] on link "Practice Questions" at bounding box center [46, 74] width 93 height 20
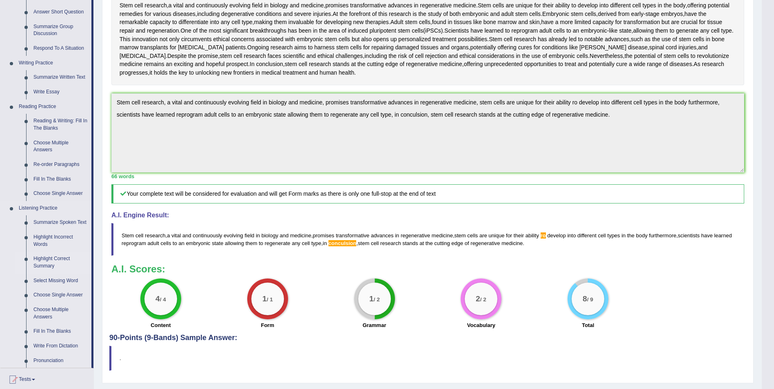
scroll to position [245, 0]
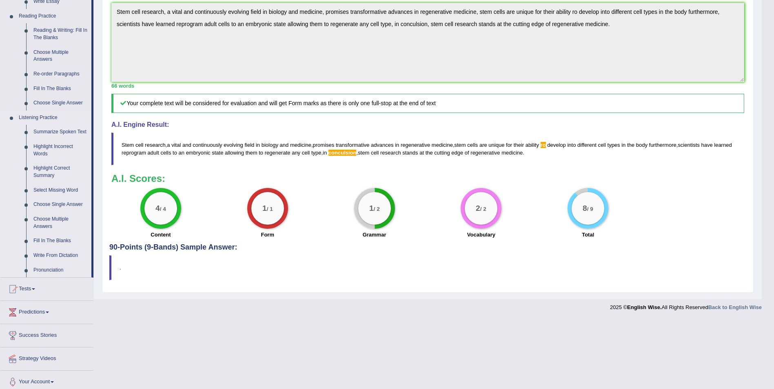
click at [62, 126] on link "Summarize Spoken Text" at bounding box center [61, 132] width 62 height 15
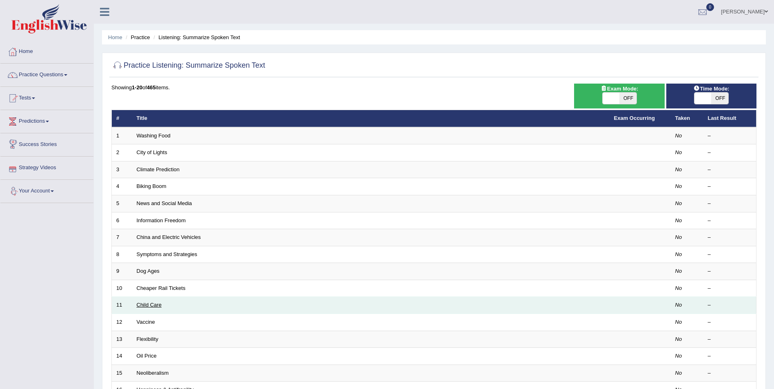
click at [154, 306] on link "Child Care" at bounding box center [149, 305] width 25 height 6
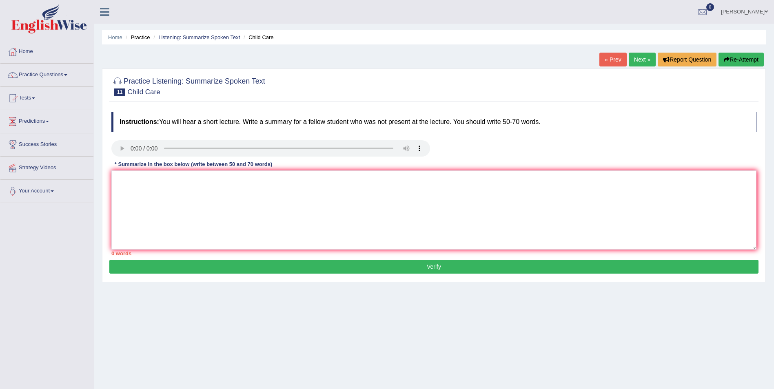
click at [292, 312] on div "Home Practice Listening: Summarize Spoken Text Child Care « Prev Next » Report …" at bounding box center [434, 204] width 680 height 408
click at [64, 77] on link "Practice Questions" at bounding box center [46, 74] width 93 height 20
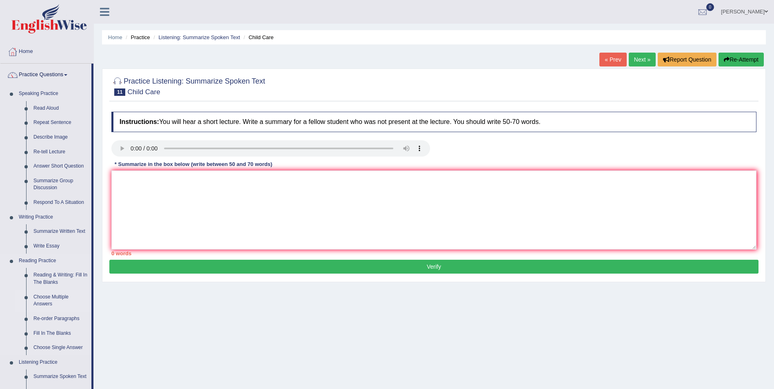
click at [43, 301] on link "Choose Multiple Answers" at bounding box center [61, 301] width 62 height 22
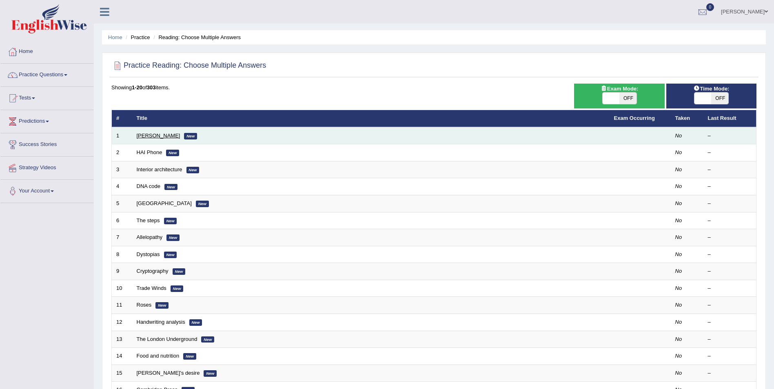
click at [150, 133] on link "[PERSON_NAME]" at bounding box center [159, 136] width 44 height 6
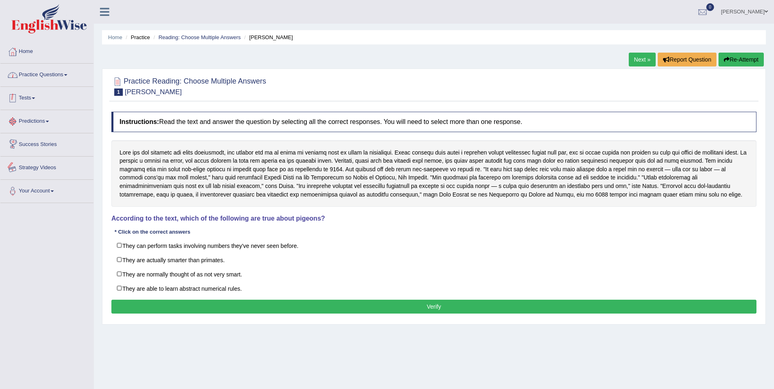
click at [62, 72] on link "Practice Questions" at bounding box center [46, 74] width 93 height 20
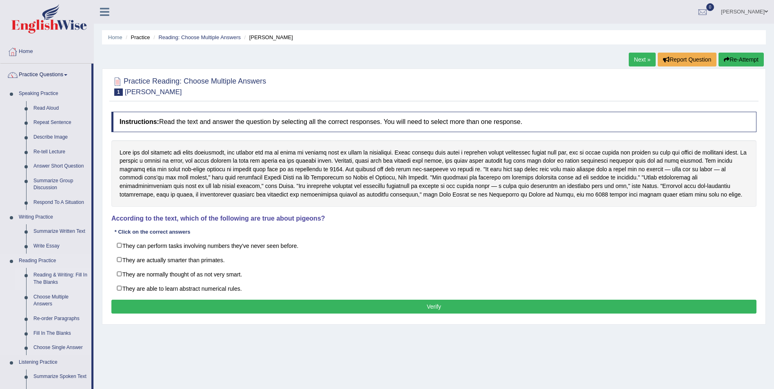
click at [57, 280] on link "Reading & Writing: Fill In The Blanks" at bounding box center [61, 279] width 62 height 22
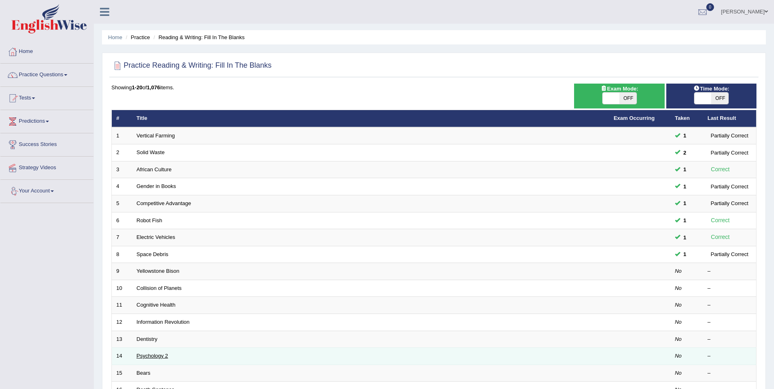
click at [155, 353] on link "Psychology 2" at bounding box center [152, 356] width 31 height 6
